Goal: Complete application form

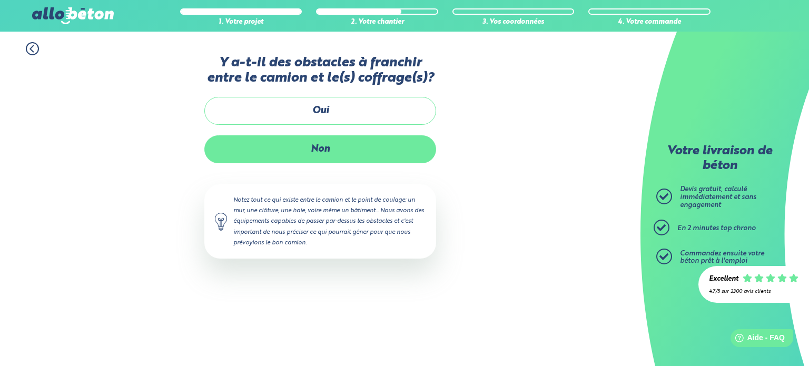
click at [372, 153] on label "Non" at bounding box center [320, 149] width 232 height 28
click at [0, 0] on input "Non" at bounding box center [0, 0] width 0 height 0
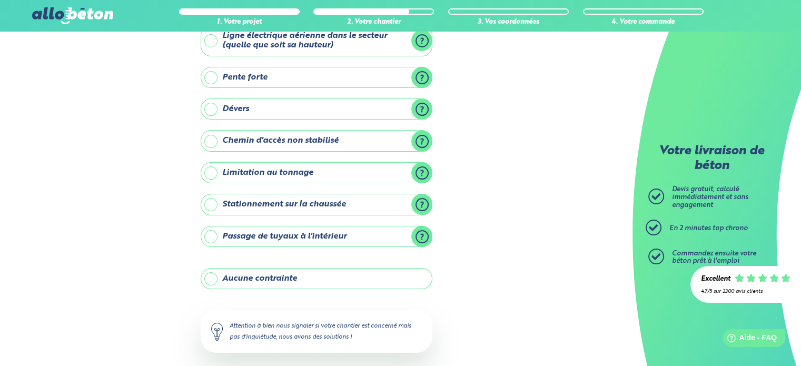
scroll to position [72, 0]
click at [211, 200] on label "Stationnement sur la chaussée" at bounding box center [317, 204] width 232 height 21
click at [0, 0] on input "Stationnement sur la chaussée" at bounding box center [0, 0] width 0 height 0
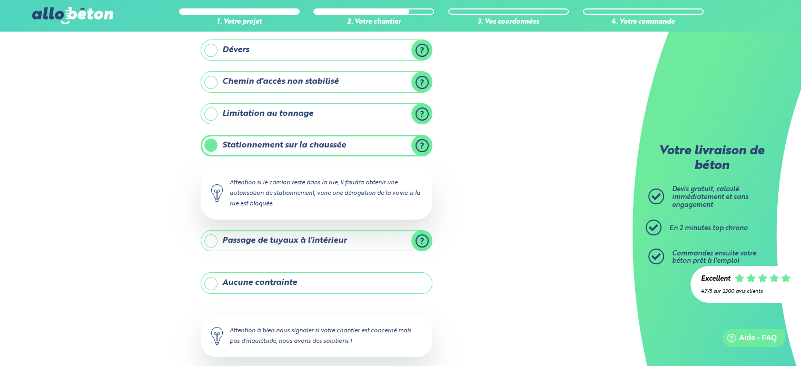
scroll to position [183, 0]
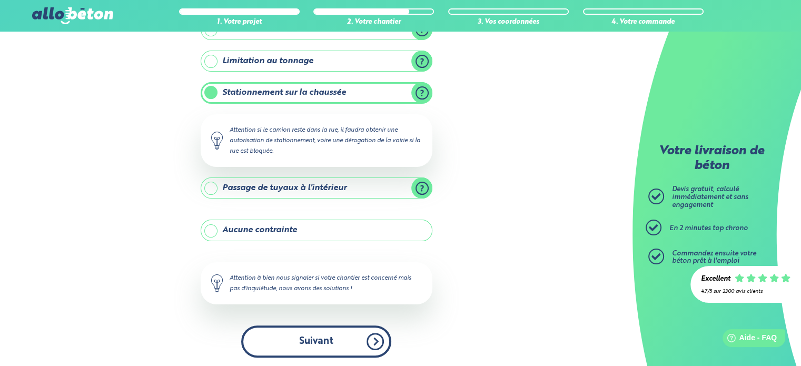
click at [322, 334] on button "Suivant" at bounding box center [316, 341] width 150 height 32
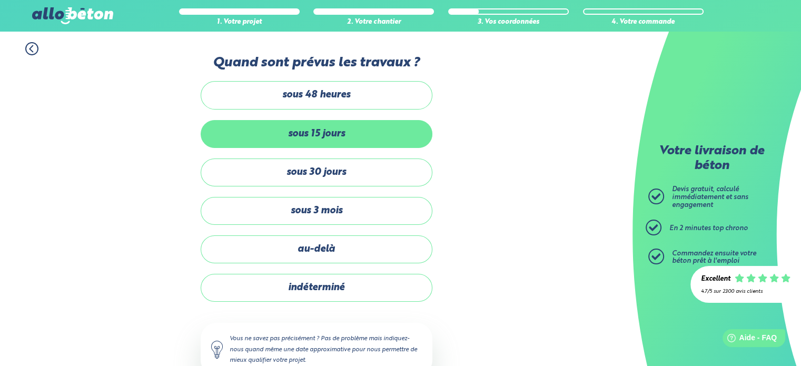
click at [305, 127] on label "sous 15 jours" at bounding box center [317, 134] width 232 height 28
click at [0, 0] on input "sous 15 jours" at bounding box center [0, 0] width 0 height 0
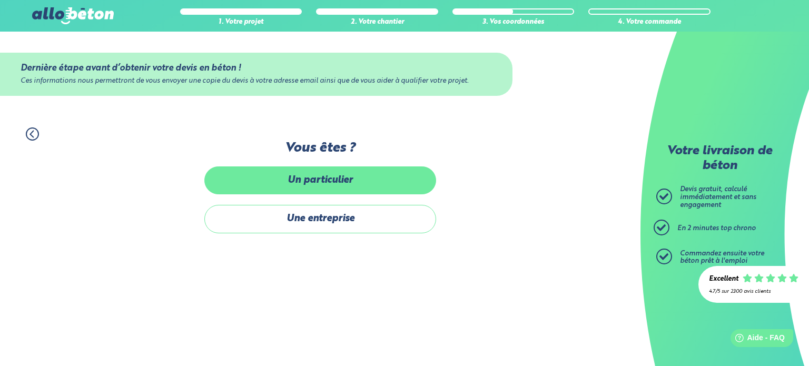
click at [355, 184] on label "Un particulier" at bounding box center [320, 180] width 232 height 28
click at [0, 0] on input "Un particulier" at bounding box center [0, 0] width 0 height 0
